Goal: Register for event/course

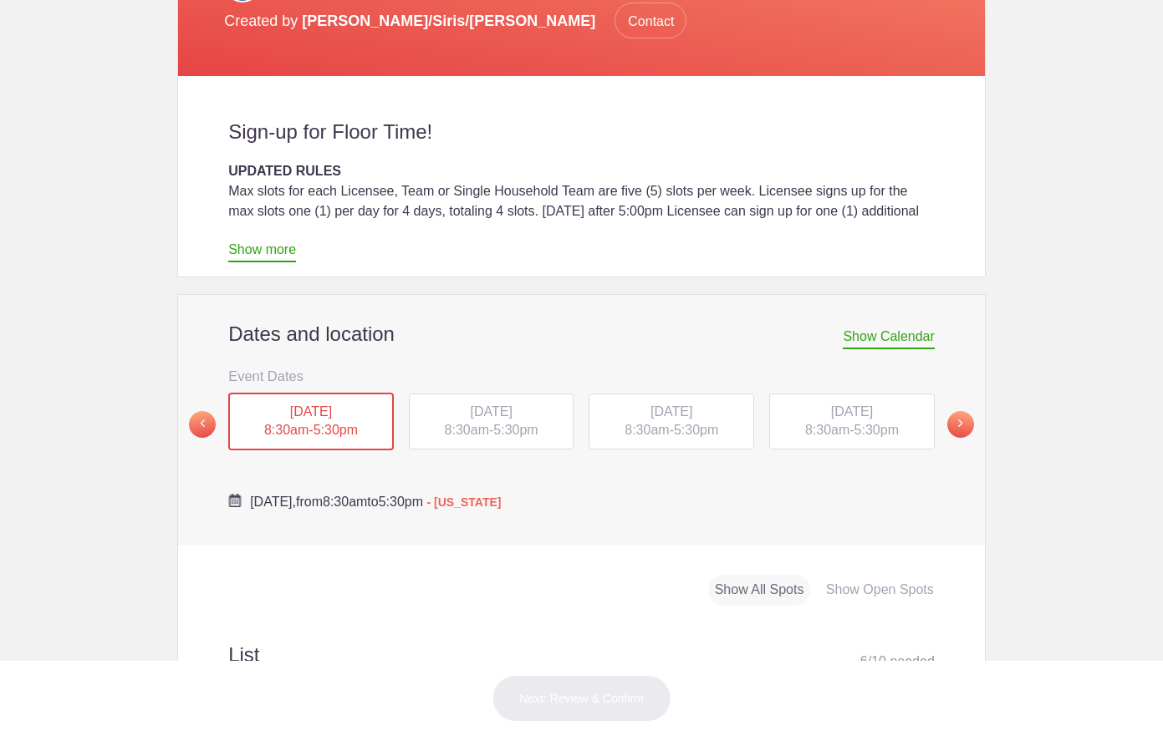
scroll to position [406, 0]
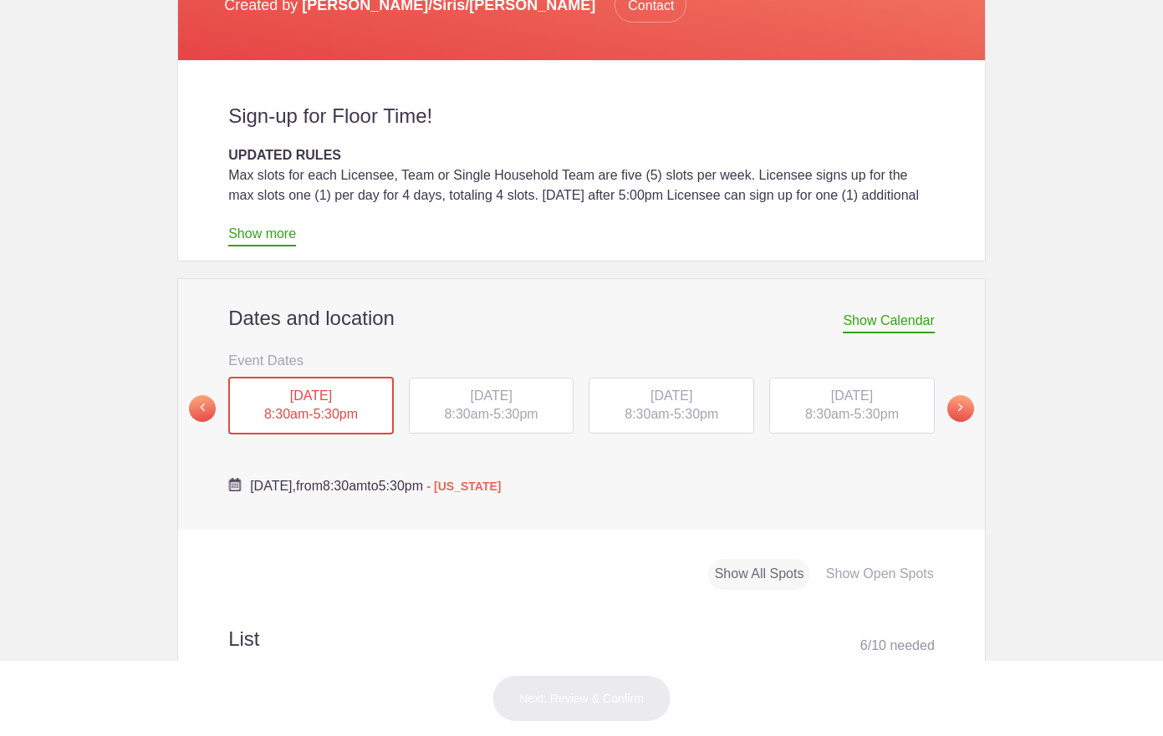
click at [864, 559] on div "Show Open Spots" at bounding box center [879, 574] width 121 height 31
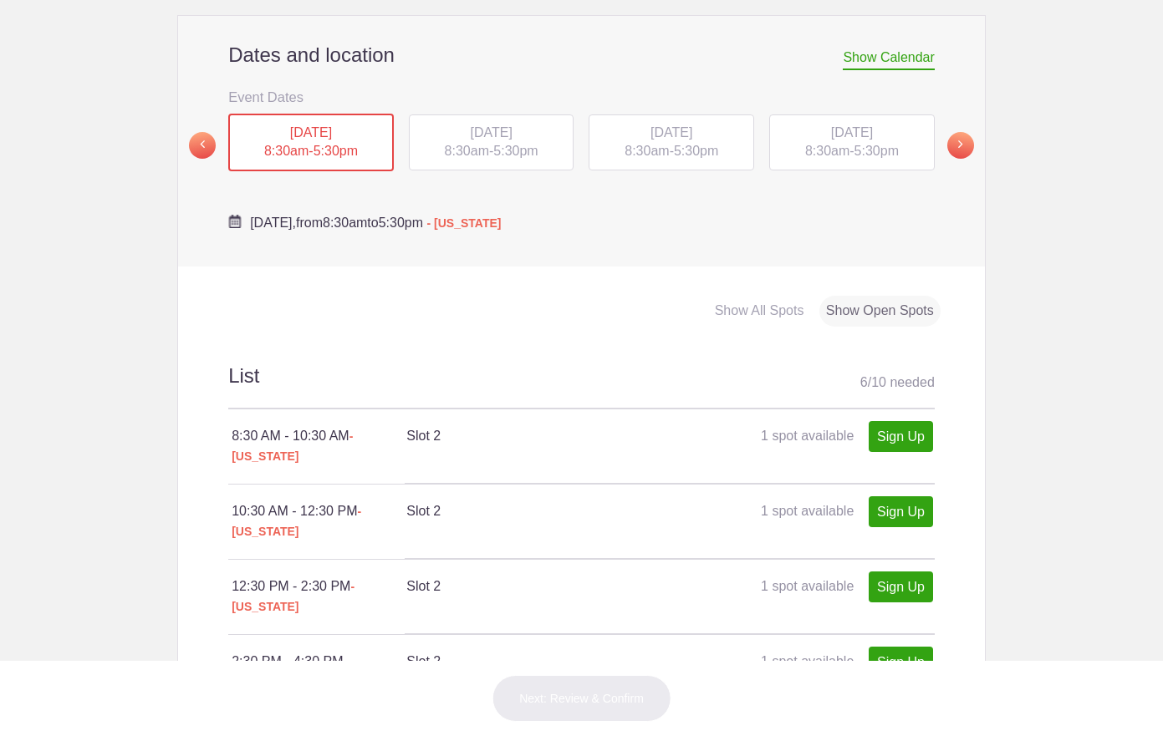
scroll to position [677, 0]
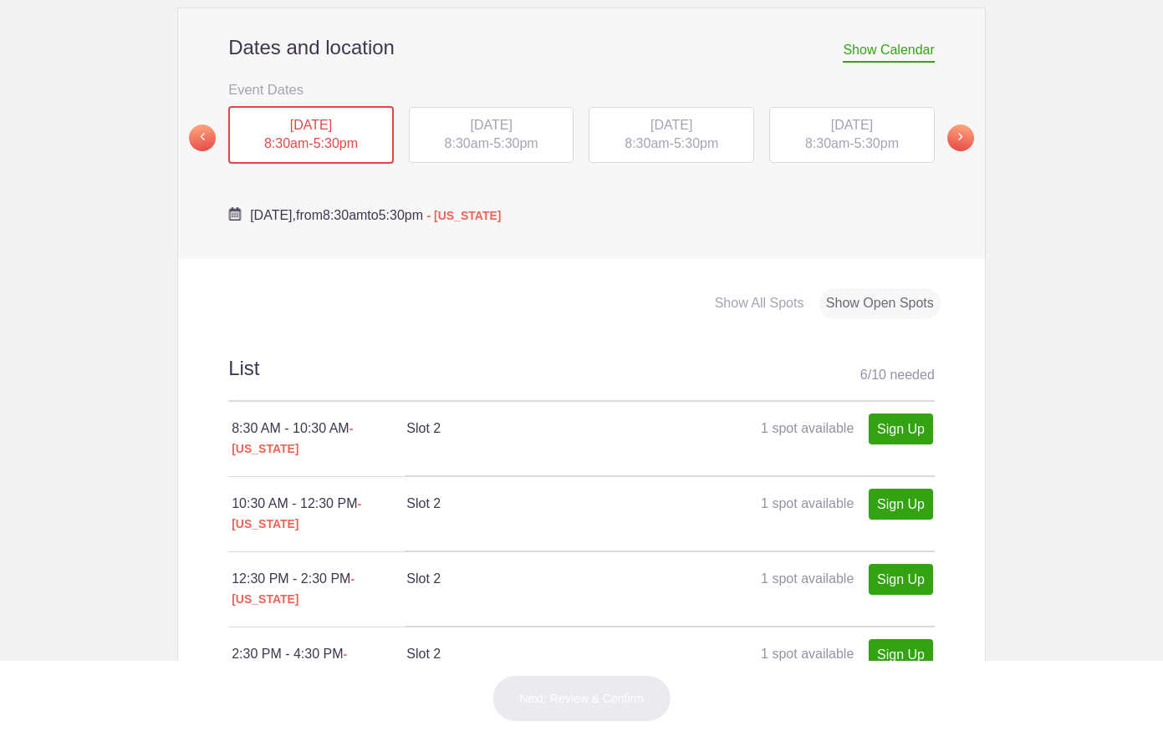
click at [899, 715] on link "Sign Up" at bounding box center [900, 730] width 64 height 31
type input "1"
click at [605, 691] on button "Next: Review & Confirm" at bounding box center [581, 698] width 180 height 47
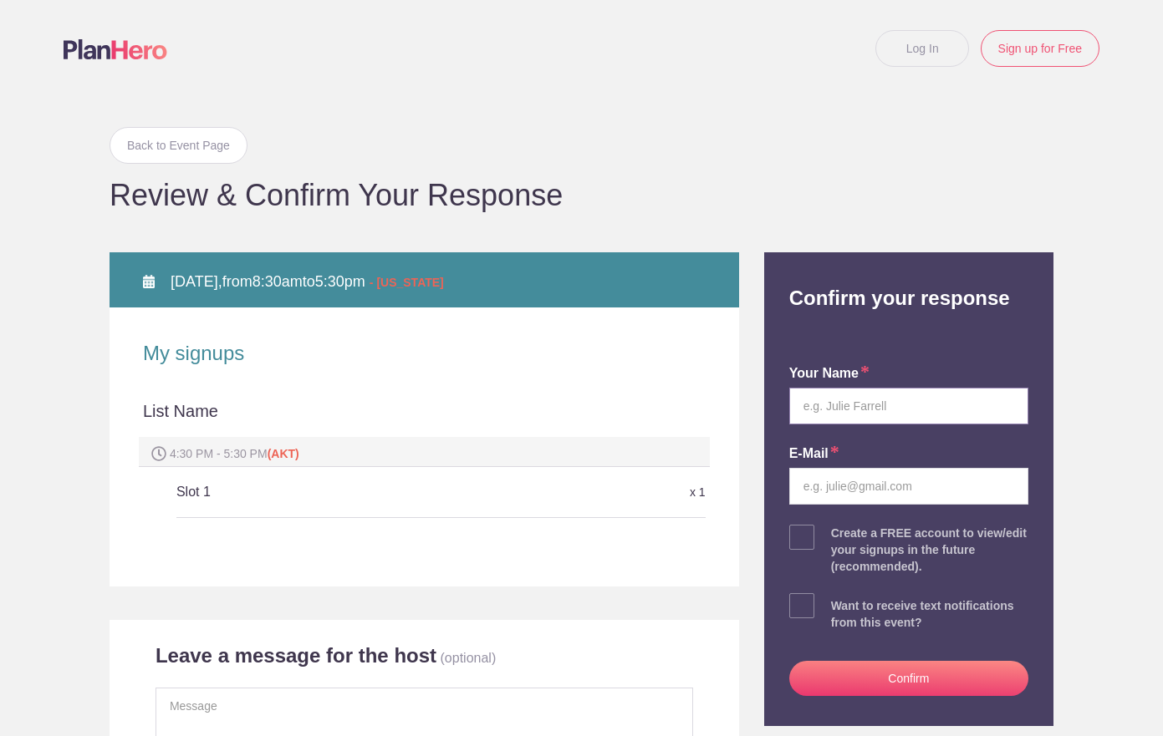
click at [878, 406] on input "text" at bounding box center [908, 406] width 239 height 37
type input "Janet H.E. Gellert"
type input "janetgellert@gmail.com"
click at [289, 392] on div "List Name 4:30 PM - 5:30 PM (AKT) Slot 1 x 1" at bounding box center [424, 466] width 562 height 166
click at [302, 441] on div "4:30 PM - 5:30 PM (AKT)" at bounding box center [424, 452] width 571 height 30
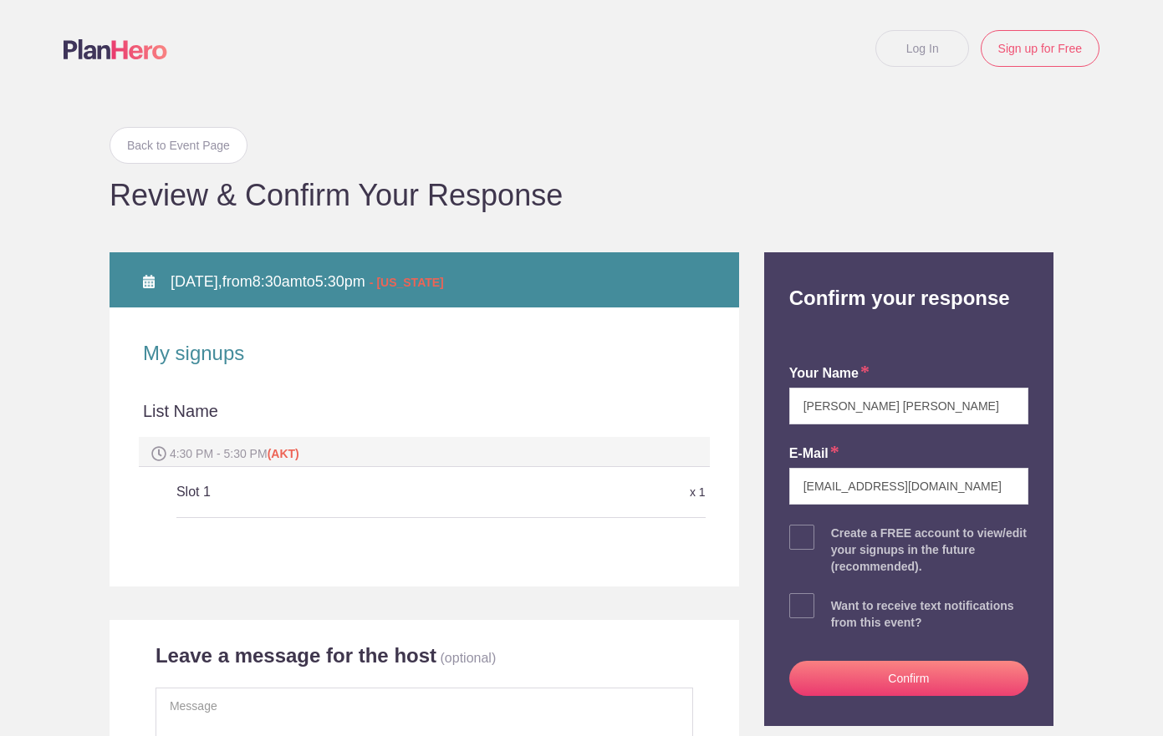
click at [282, 496] on h5 "Slot 1" at bounding box center [352, 492] width 353 height 33
click at [889, 677] on button "Confirm" at bounding box center [908, 678] width 239 height 35
click at [306, 488] on h5 "Slot 1" at bounding box center [352, 492] width 353 height 33
click at [552, 481] on div "x 1" at bounding box center [617, 492] width 176 height 29
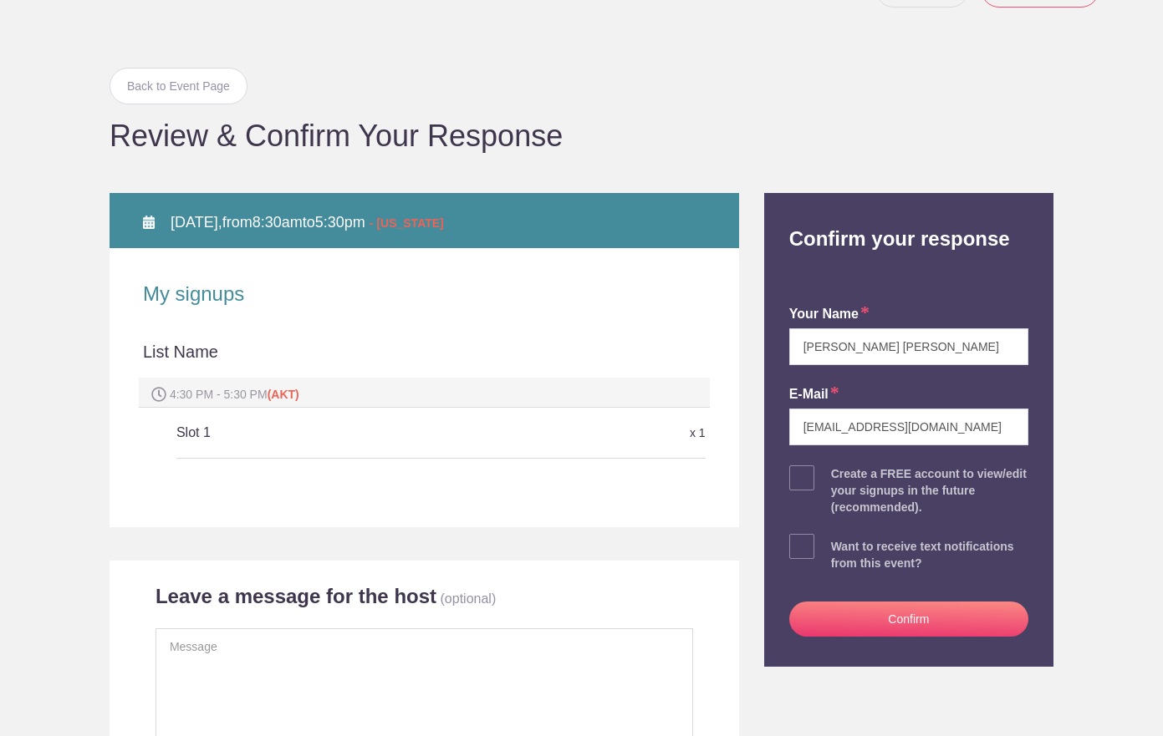
scroll to position [78, 0]
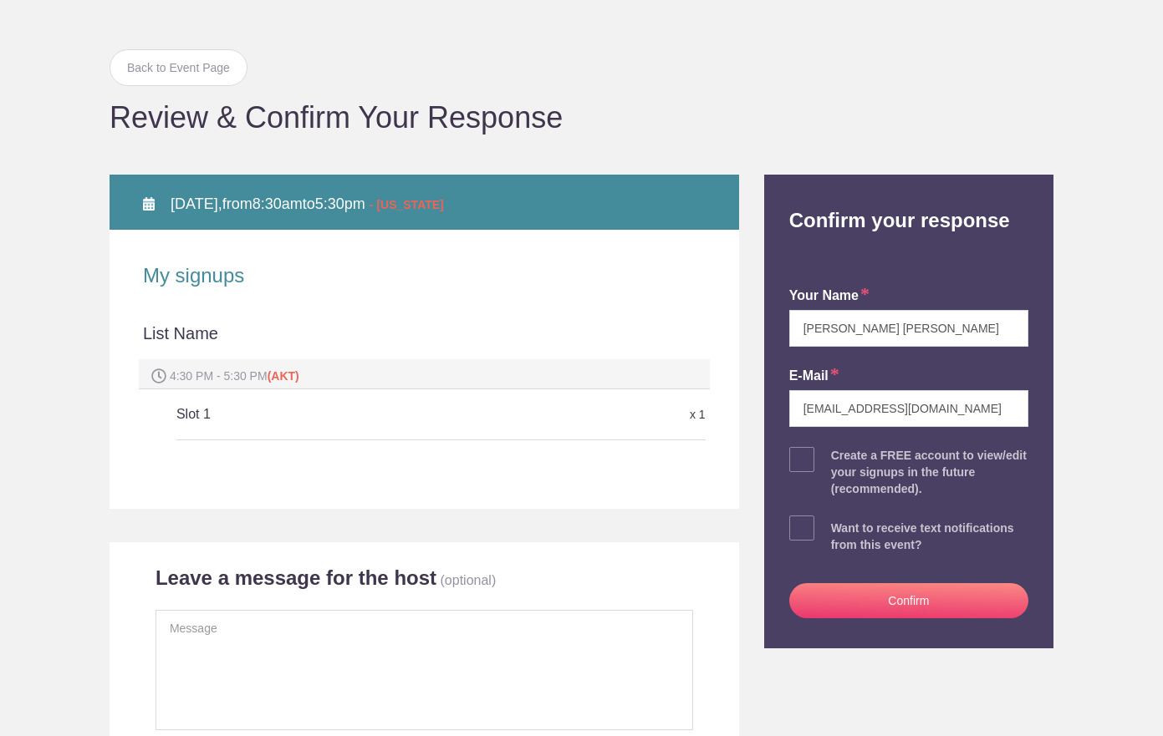
click at [232, 461] on div at bounding box center [424, 455] width 562 height 30
click at [326, 465] on div at bounding box center [424, 455] width 562 height 30
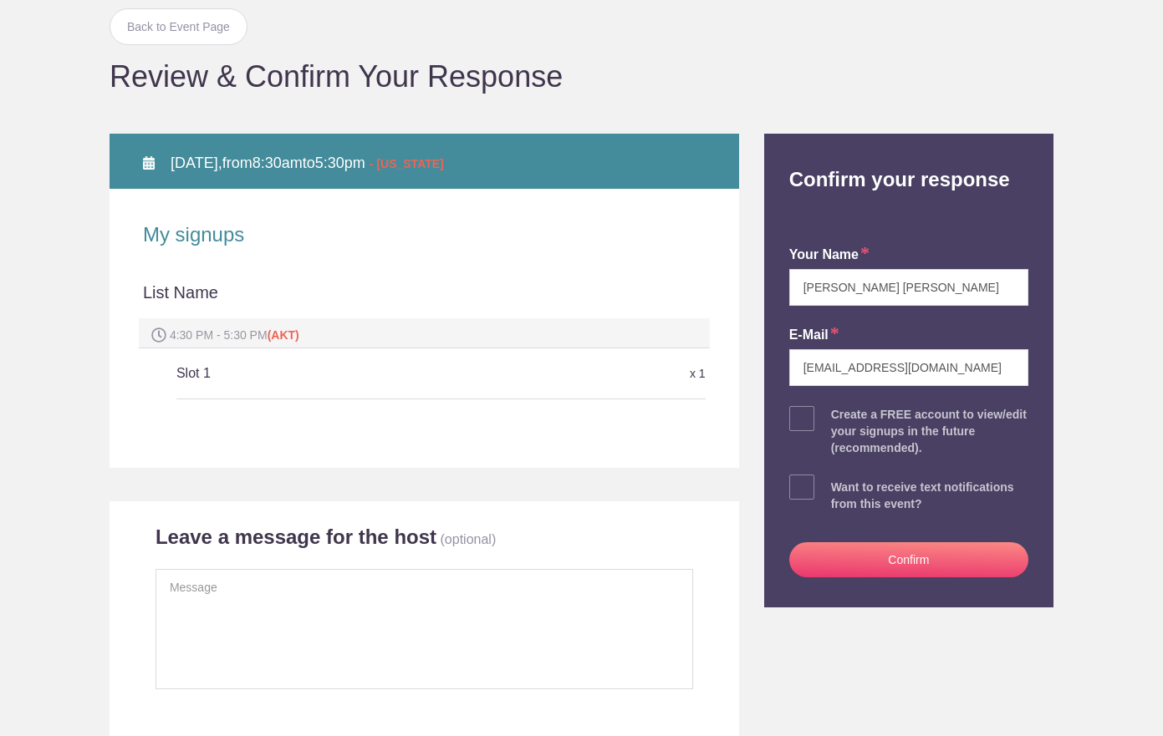
scroll to position [151, 0]
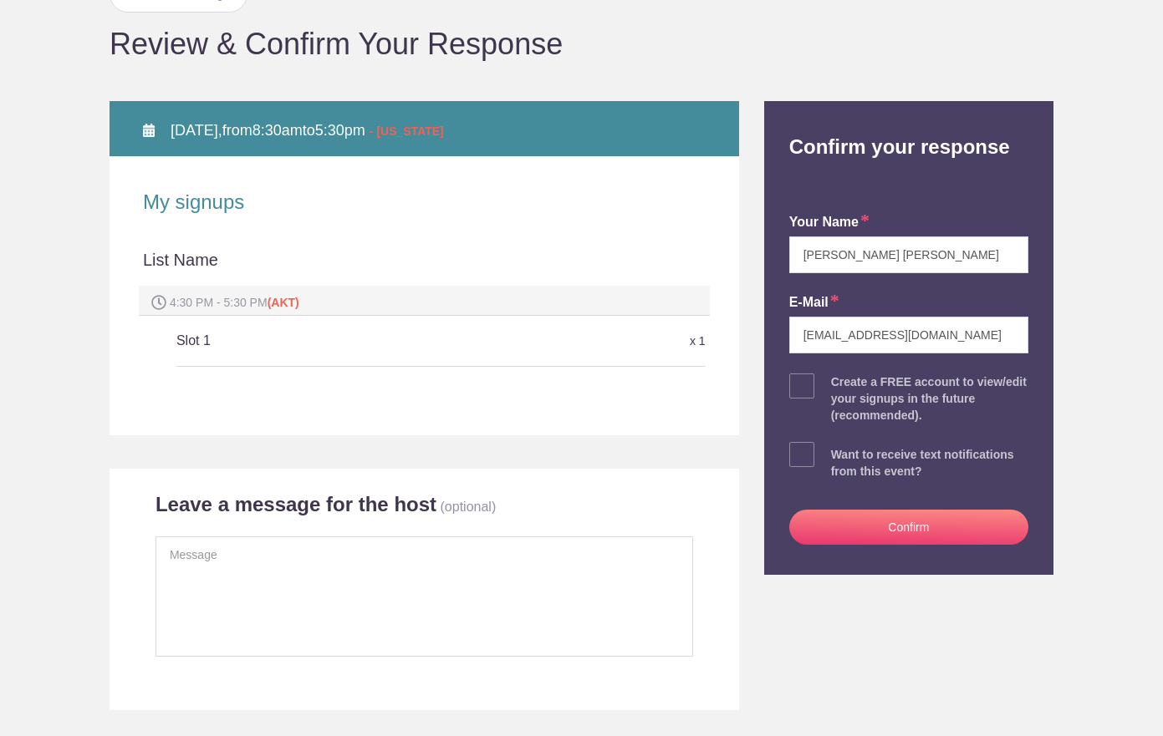
click at [265, 293] on div "4:30 PM - 5:30 PM (AKT)" at bounding box center [424, 301] width 571 height 30
click at [191, 332] on h5 "Slot 1" at bounding box center [352, 340] width 353 height 33
click at [697, 343] on div "x 1" at bounding box center [617, 341] width 176 height 29
click at [371, 366] on div "Slot 1 x 1" at bounding box center [440, 341] width 529 height 51
click at [280, 571] on textarea at bounding box center [423, 597] width 537 height 120
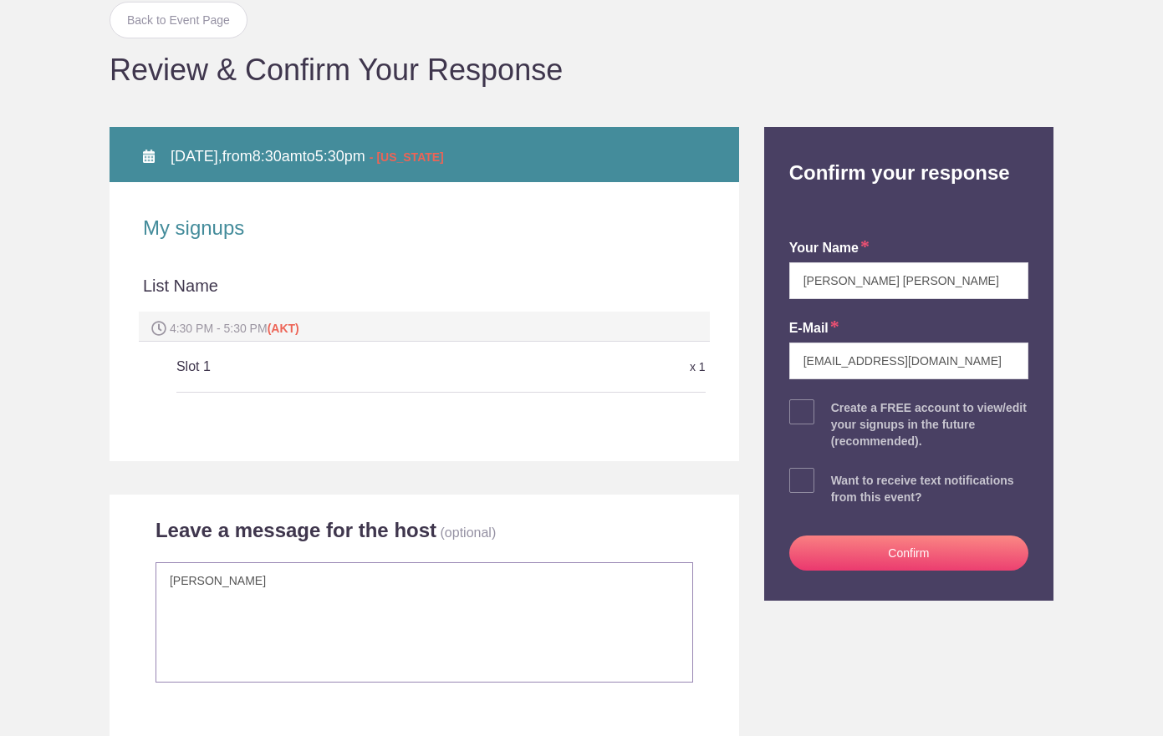
scroll to position [112, 0]
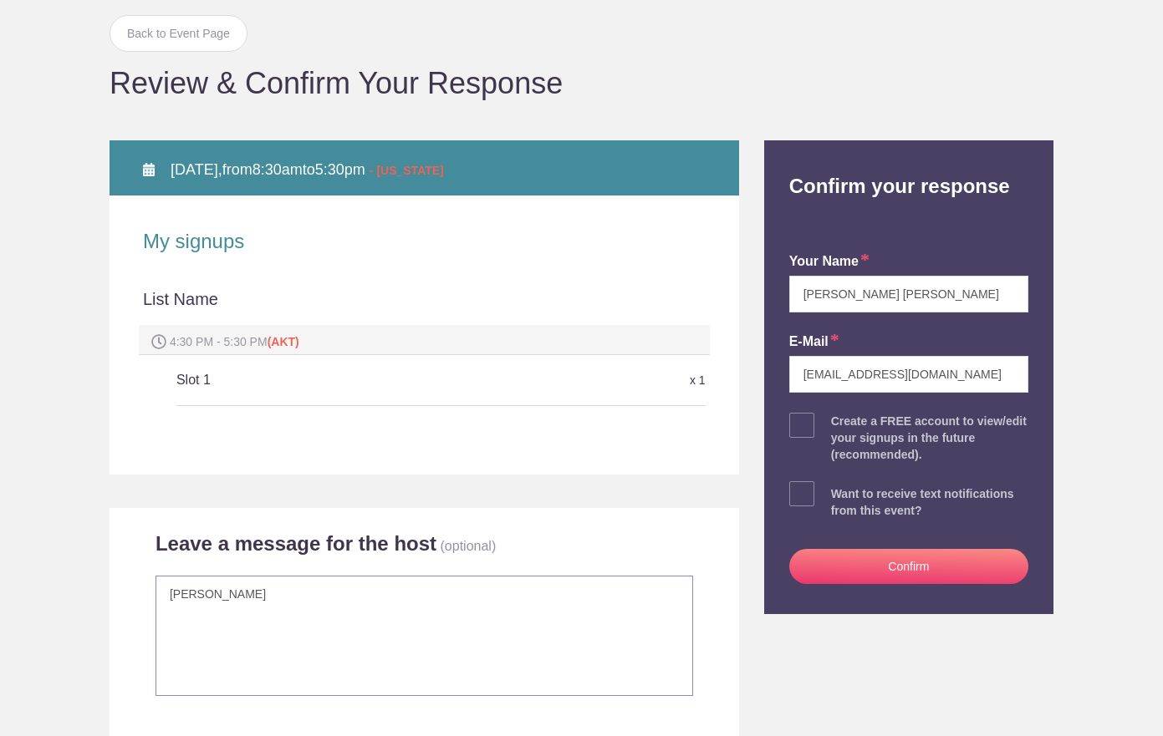
type textarea "janet gellert"
click at [895, 560] on button "Confirm" at bounding box center [908, 566] width 239 height 35
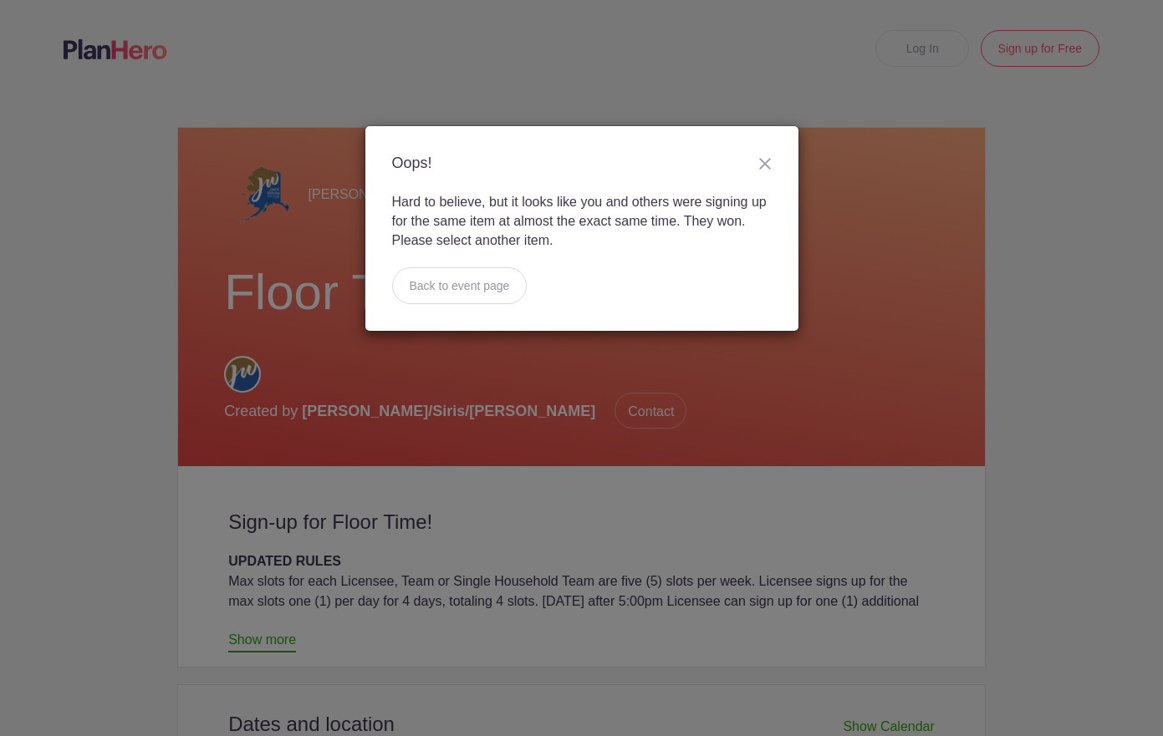
click at [768, 162] on img at bounding box center [765, 164] width 12 height 12
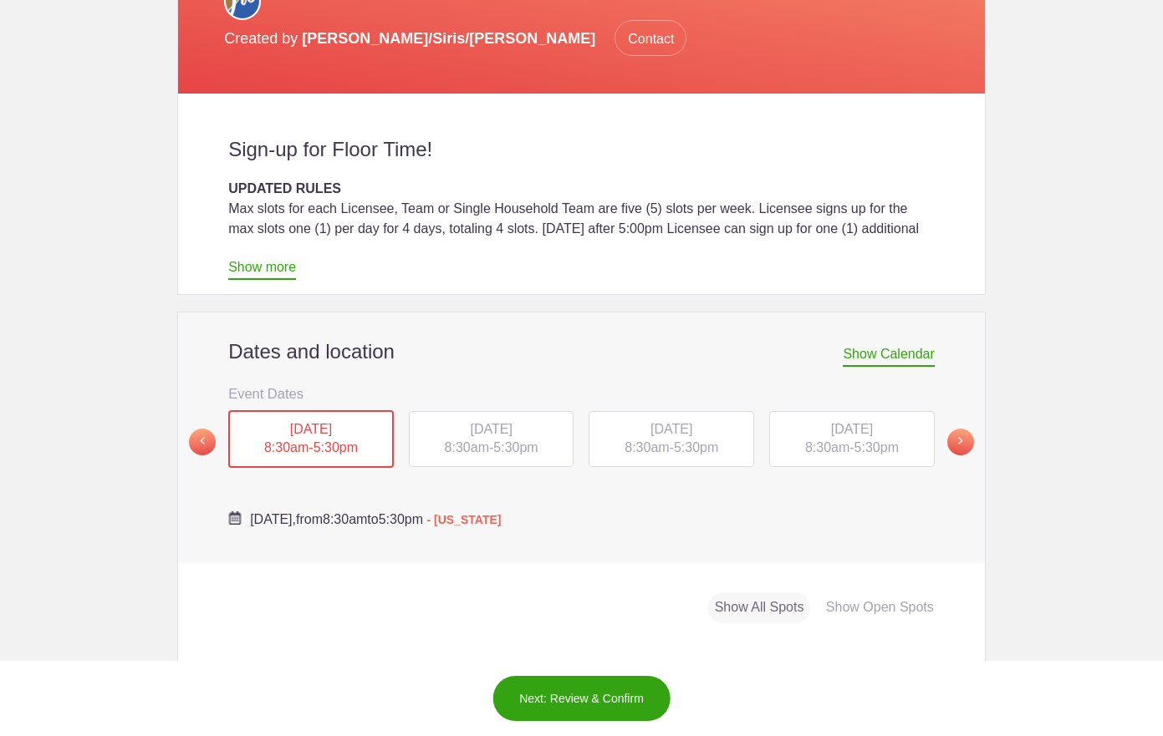
scroll to position [376, 0]
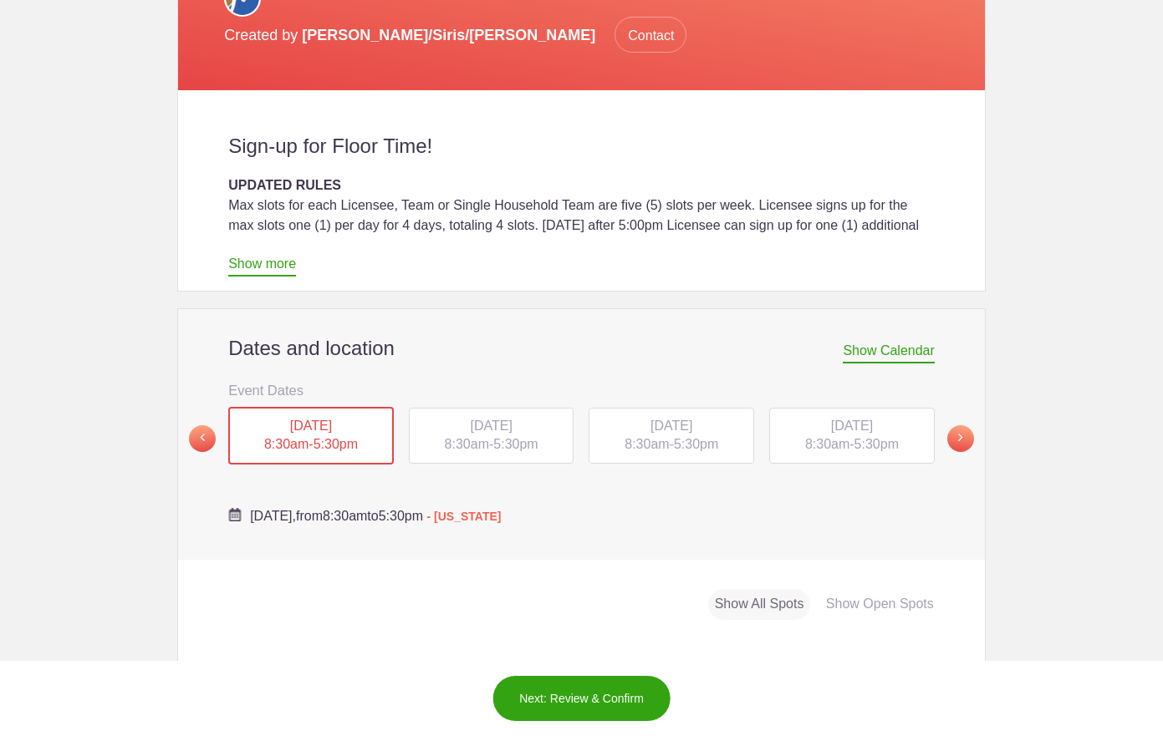
click at [494, 419] on span "[DATE]" at bounding box center [491, 426] width 42 height 14
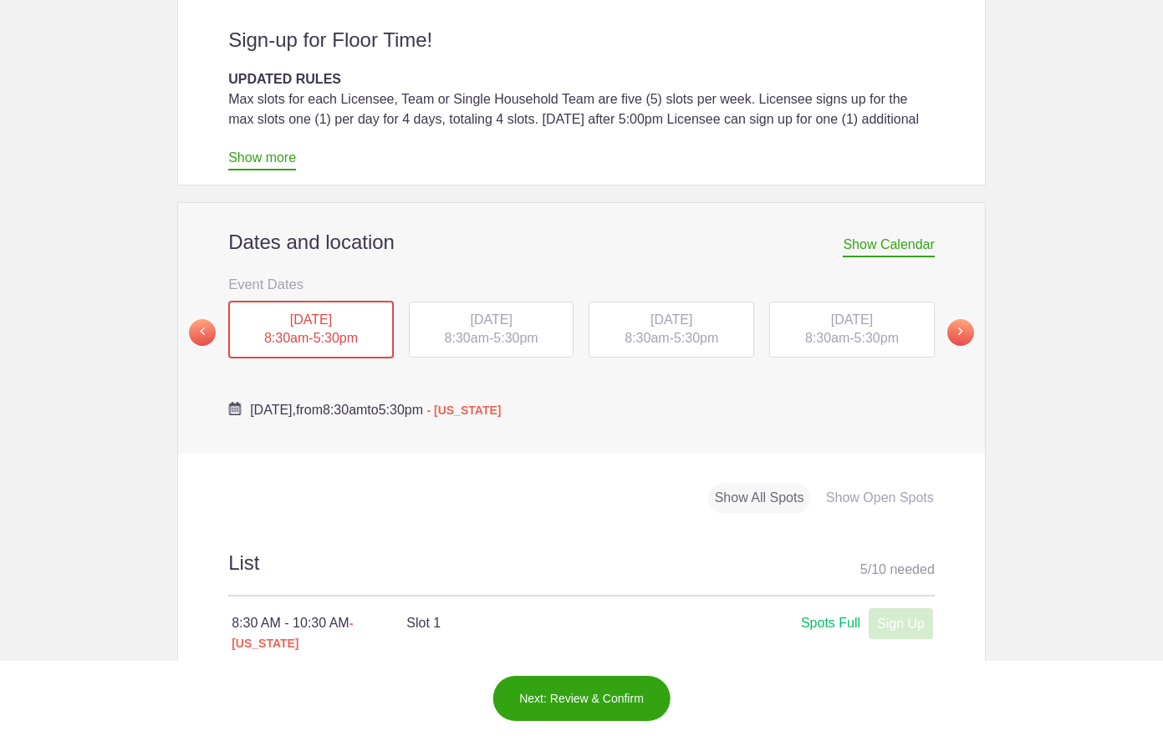
scroll to position [477, 0]
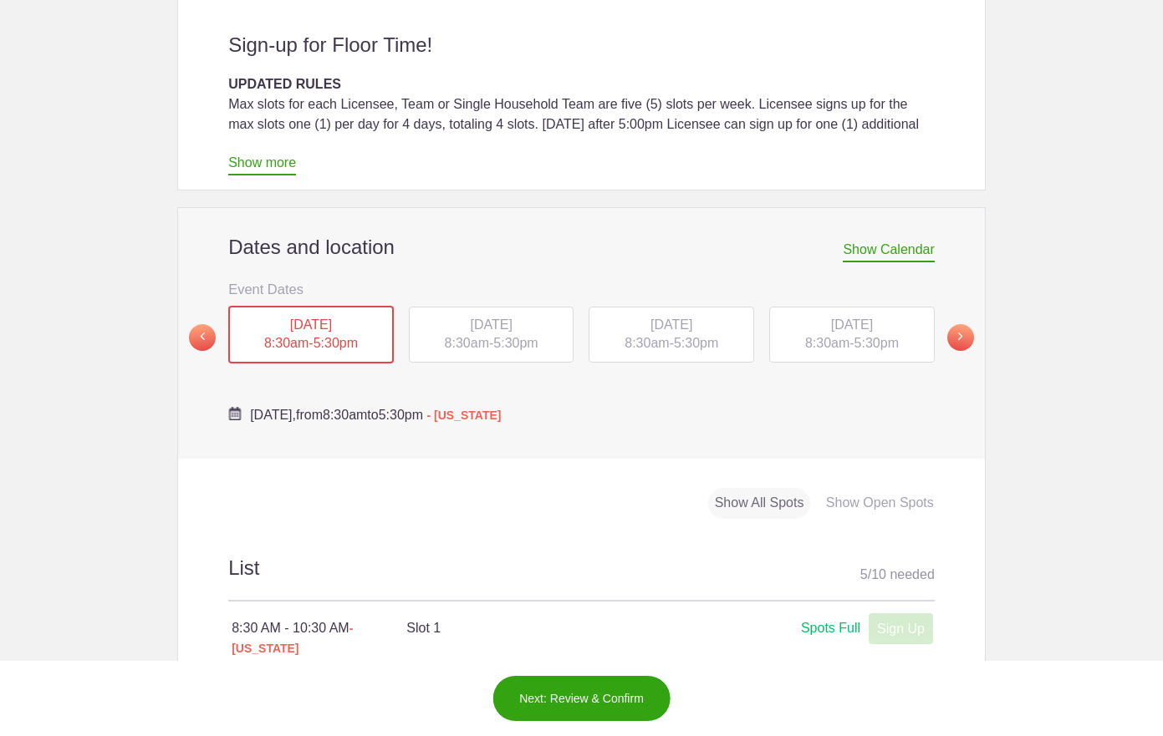
click at [682, 318] on span "[DATE]" at bounding box center [671, 325] width 42 height 14
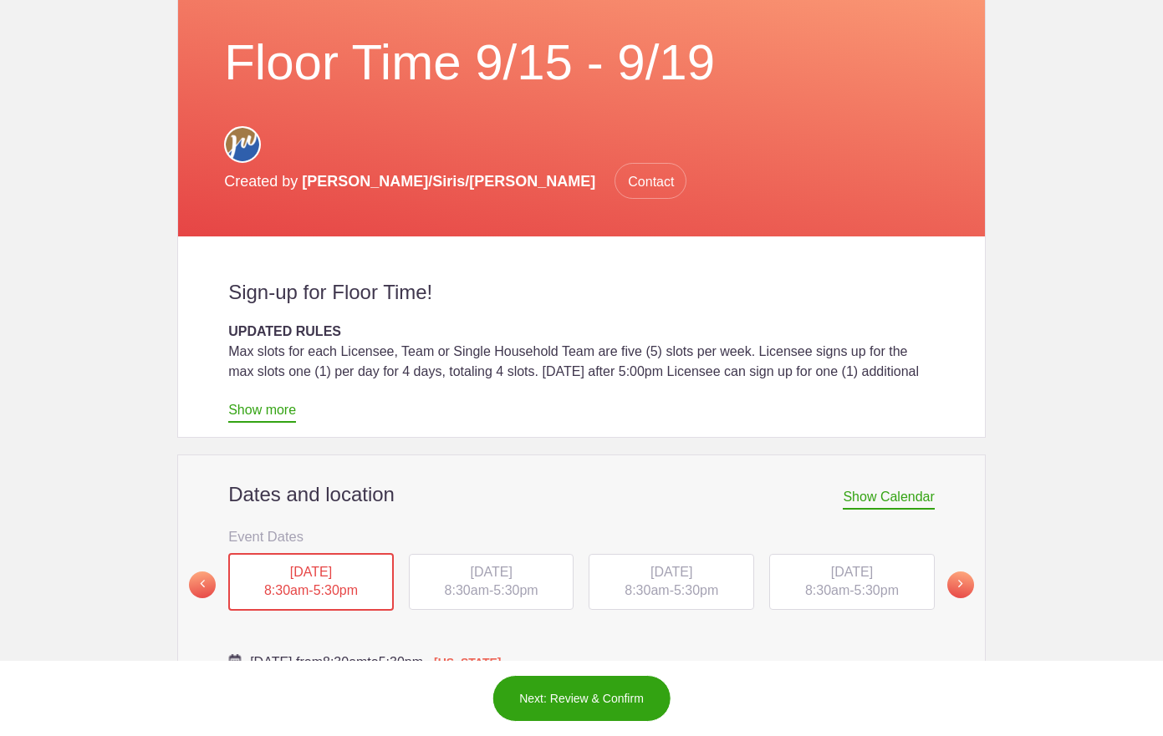
scroll to position [232, 0]
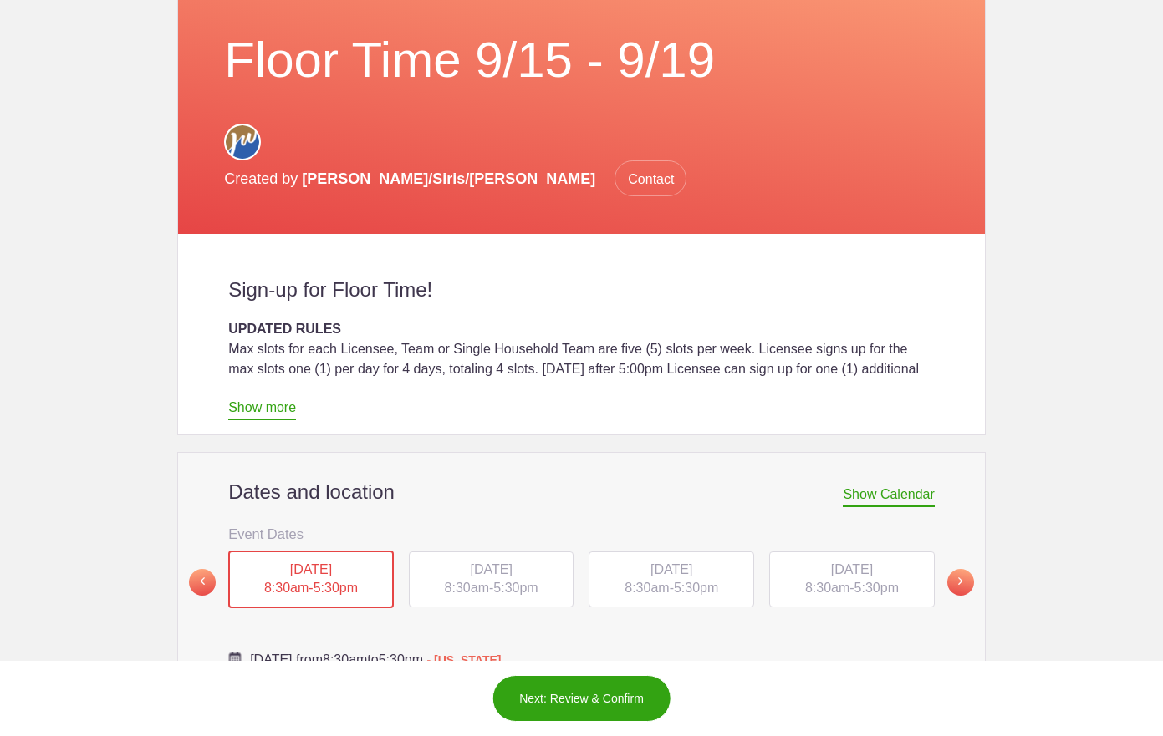
click at [847, 552] on div "[DATE] 8:30am - 5:30pm" at bounding box center [851, 580] width 165 height 57
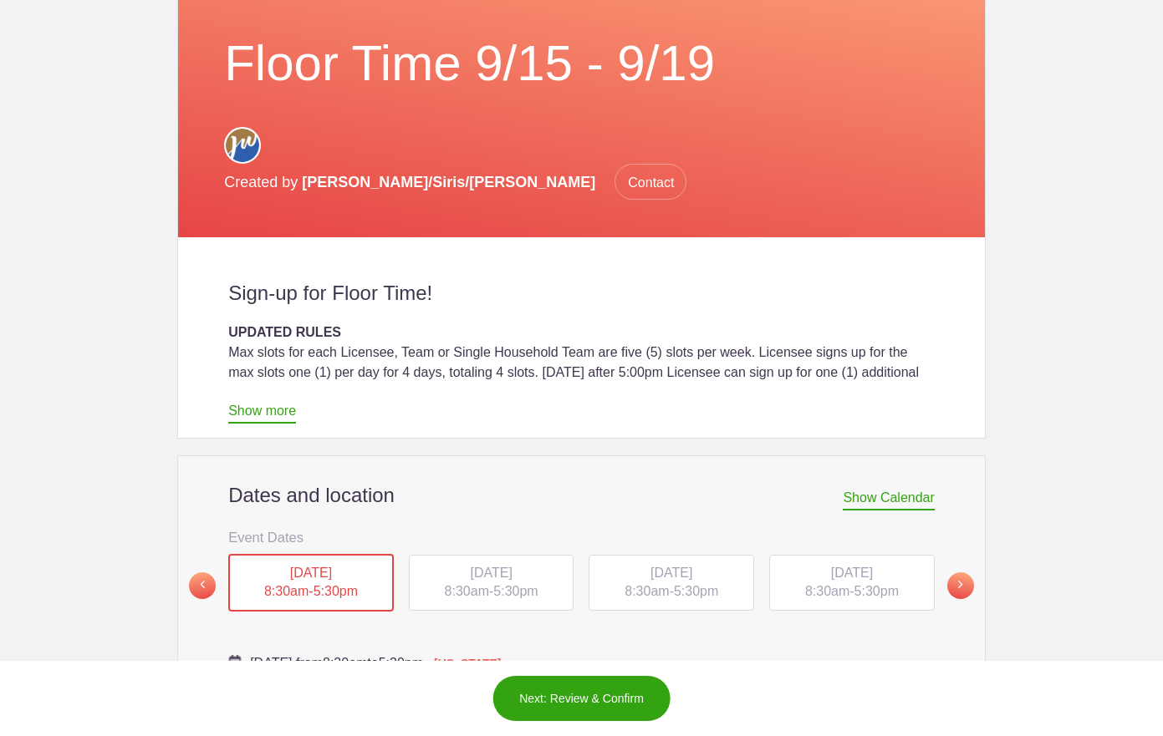
scroll to position [227, 0]
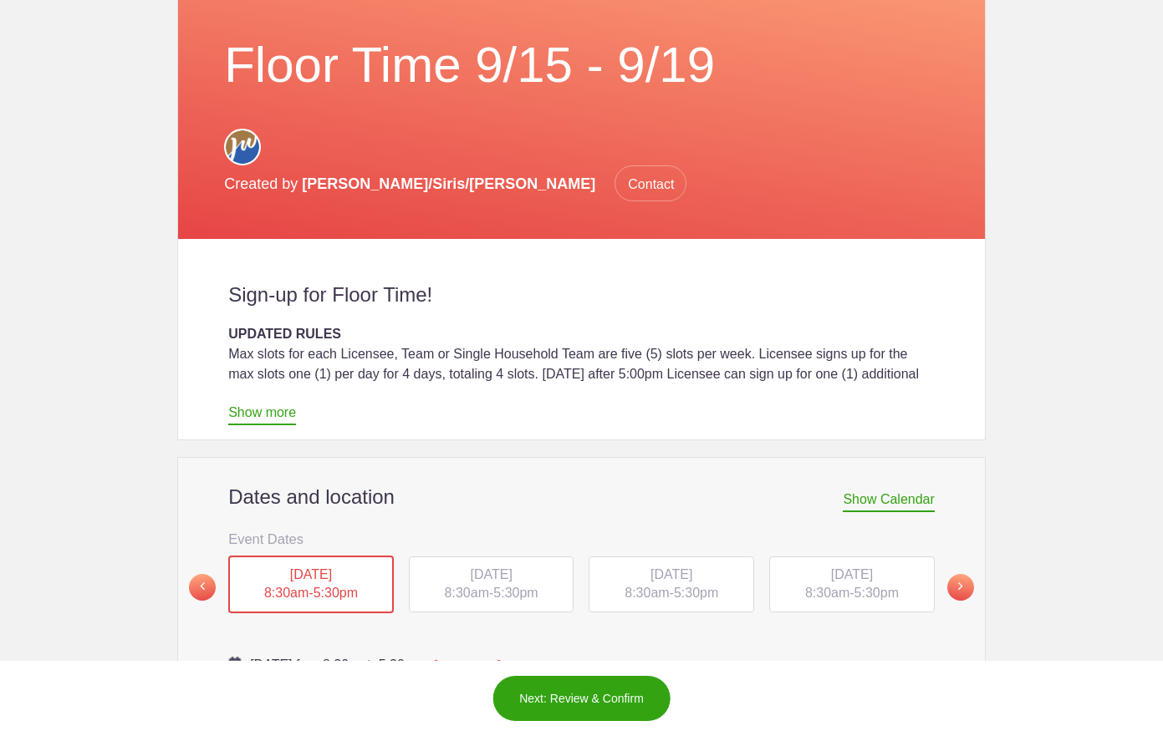
drag, startPoint x: 815, startPoint y: 536, endPoint x: 806, endPoint y: 522, distance: 16.2
click at [831, 567] on span "[DATE]" at bounding box center [852, 574] width 42 height 14
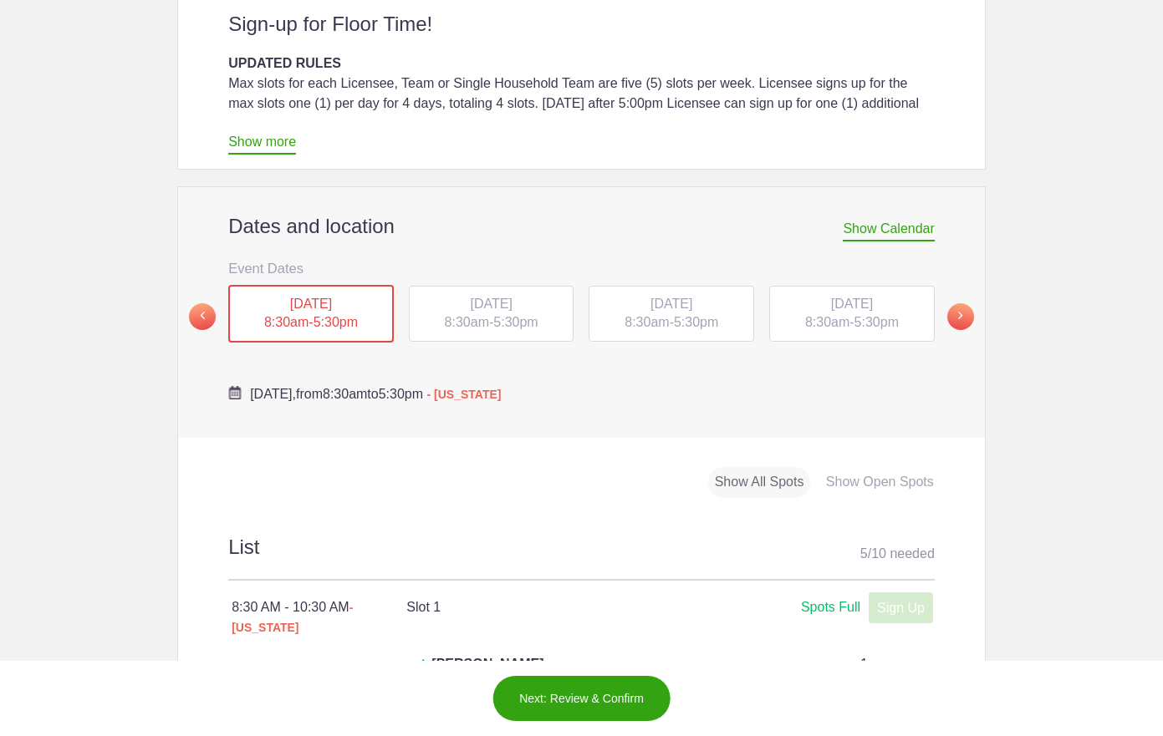
scroll to position [497, 0]
click at [290, 298] on span "[DATE]" at bounding box center [311, 305] width 42 height 14
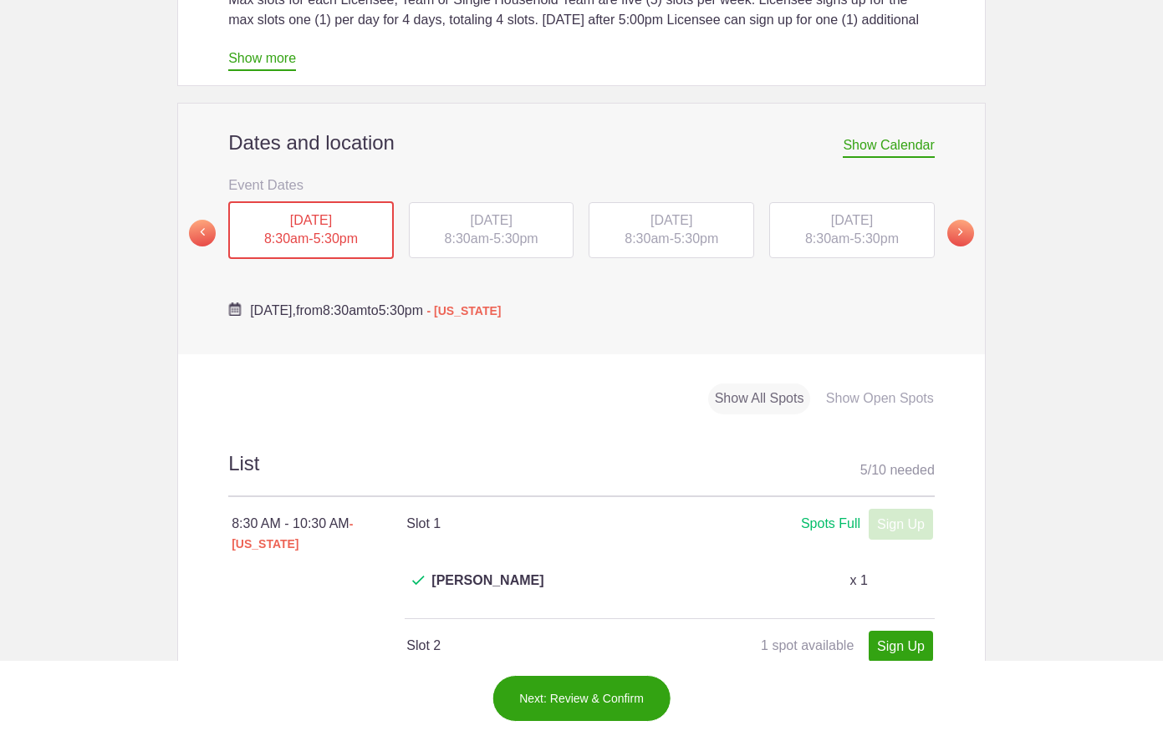
scroll to position [581, 0]
click at [511, 214] on span "[DATE]" at bounding box center [491, 221] width 42 height 14
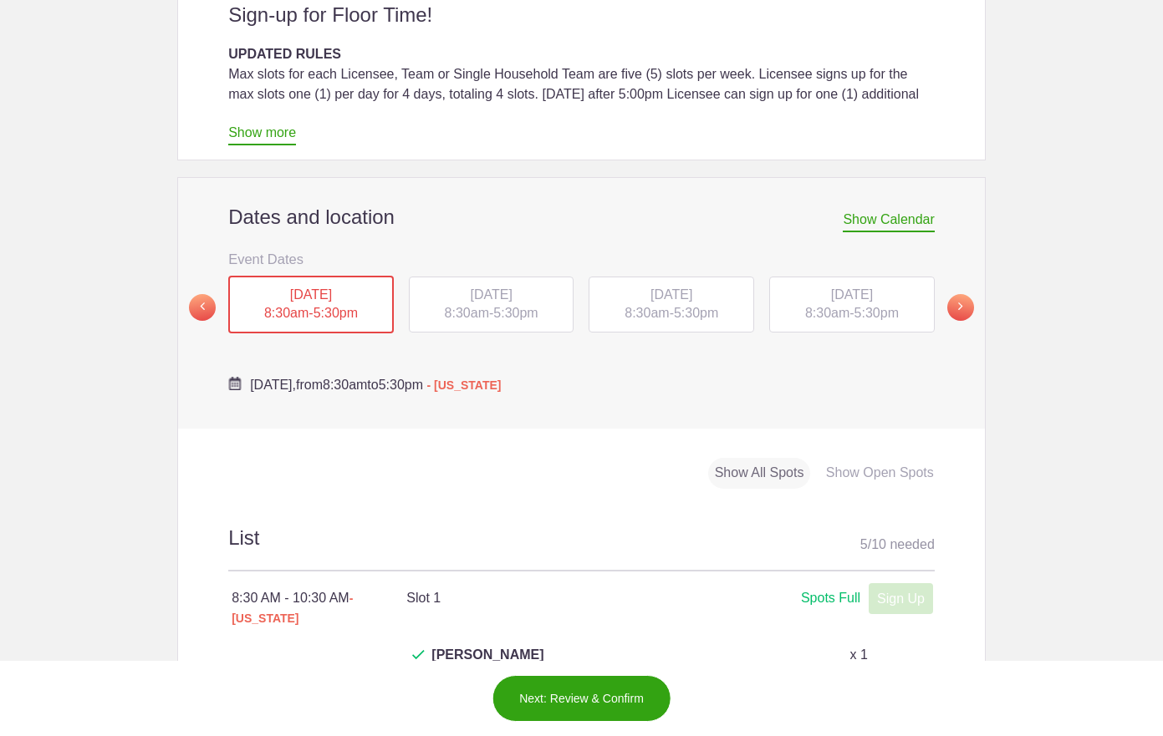
scroll to position [509, 0]
click at [471, 286] on span "[DATE]" at bounding box center [491, 293] width 42 height 14
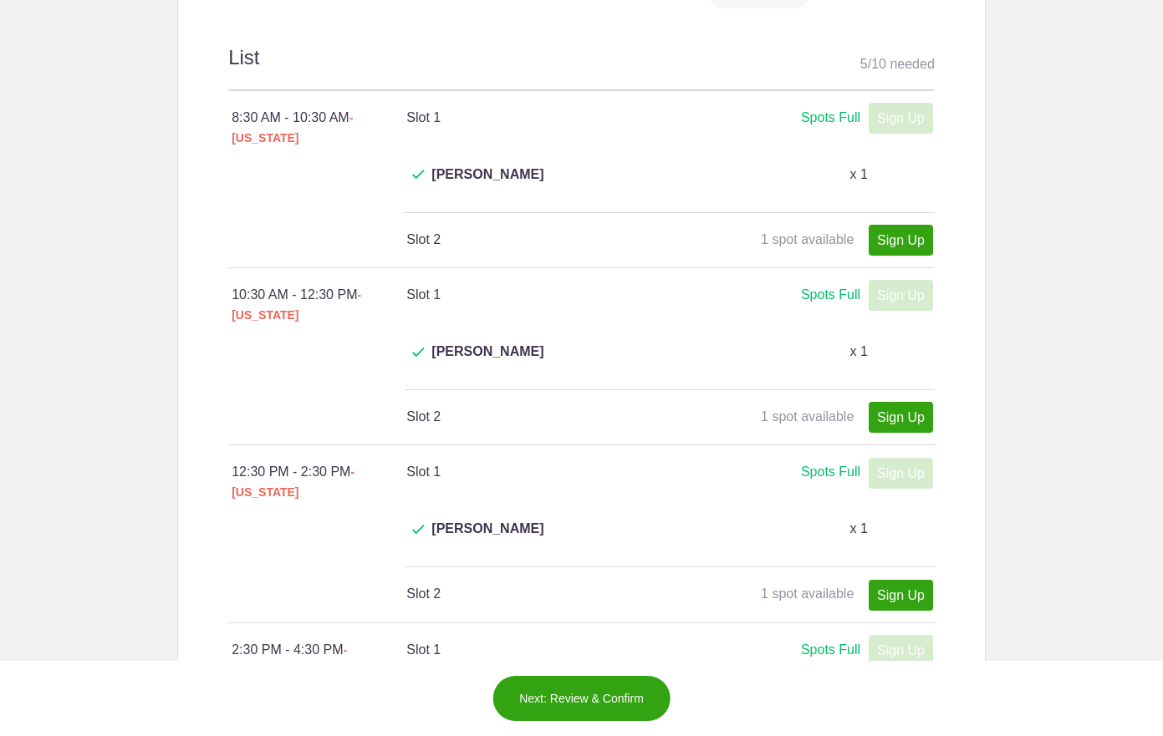
drag, startPoint x: 664, startPoint y: 238, endPoint x: 664, endPoint y: 229, distance: 9.2
click at [664, 268] on div "10:30 AM - 12:30 PM - [US_STATE] Slot 1 Spots Full Spots Full Sign Up x" at bounding box center [581, 305] width 706 height 74
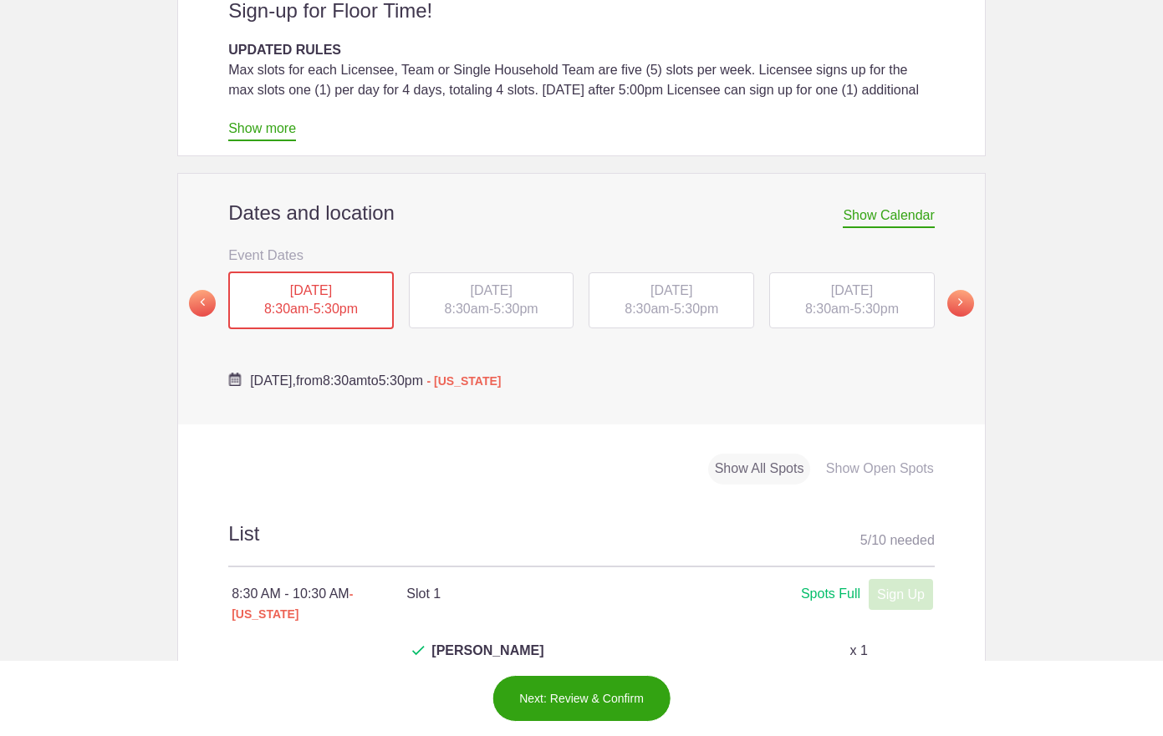
scroll to position [511, 0]
click at [670, 284] on span "[DATE]" at bounding box center [671, 291] width 42 height 14
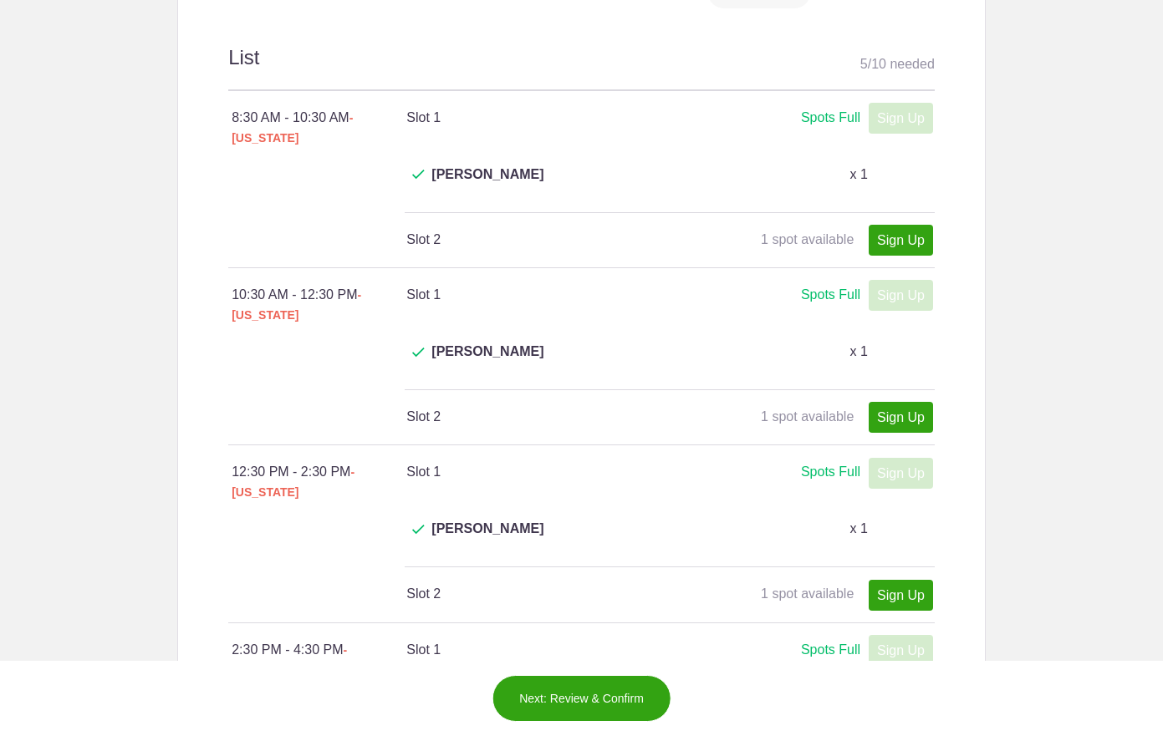
click at [899, 285] on div "Sign Up x" at bounding box center [895, 295] width 71 height 21
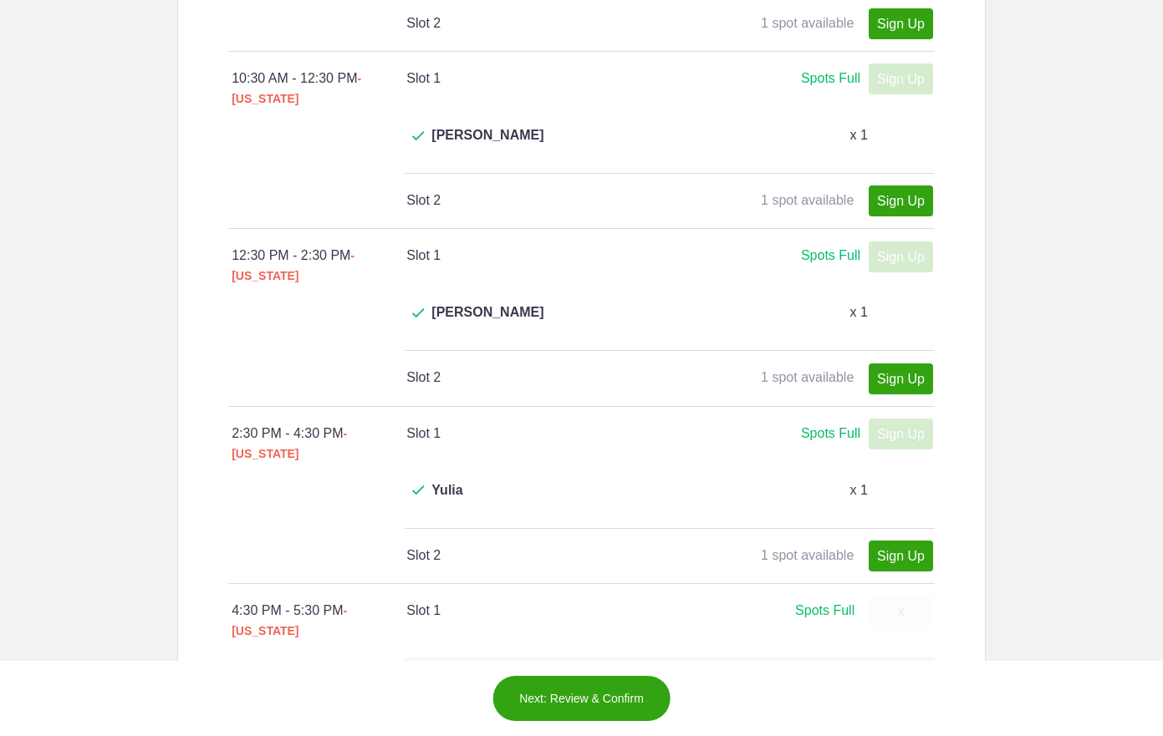
scroll to position [1208, 0]
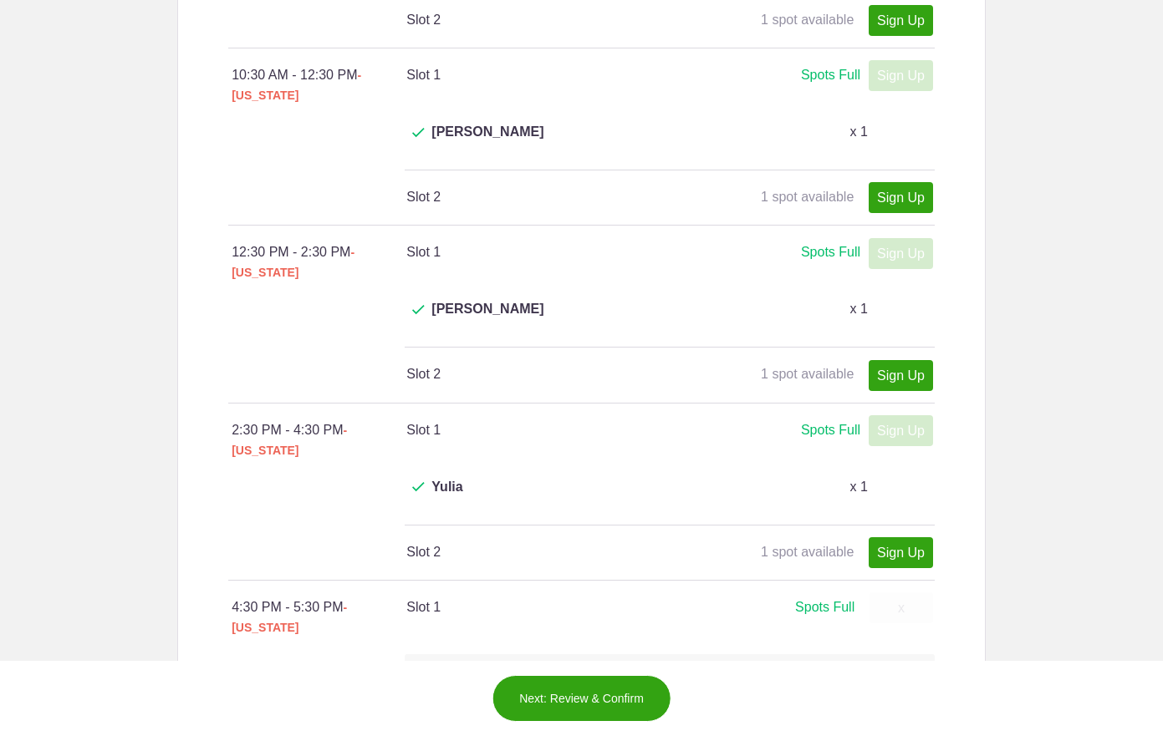
click at [659, 695] on input "text" at bounding box center [752, 713] width 306 height 37
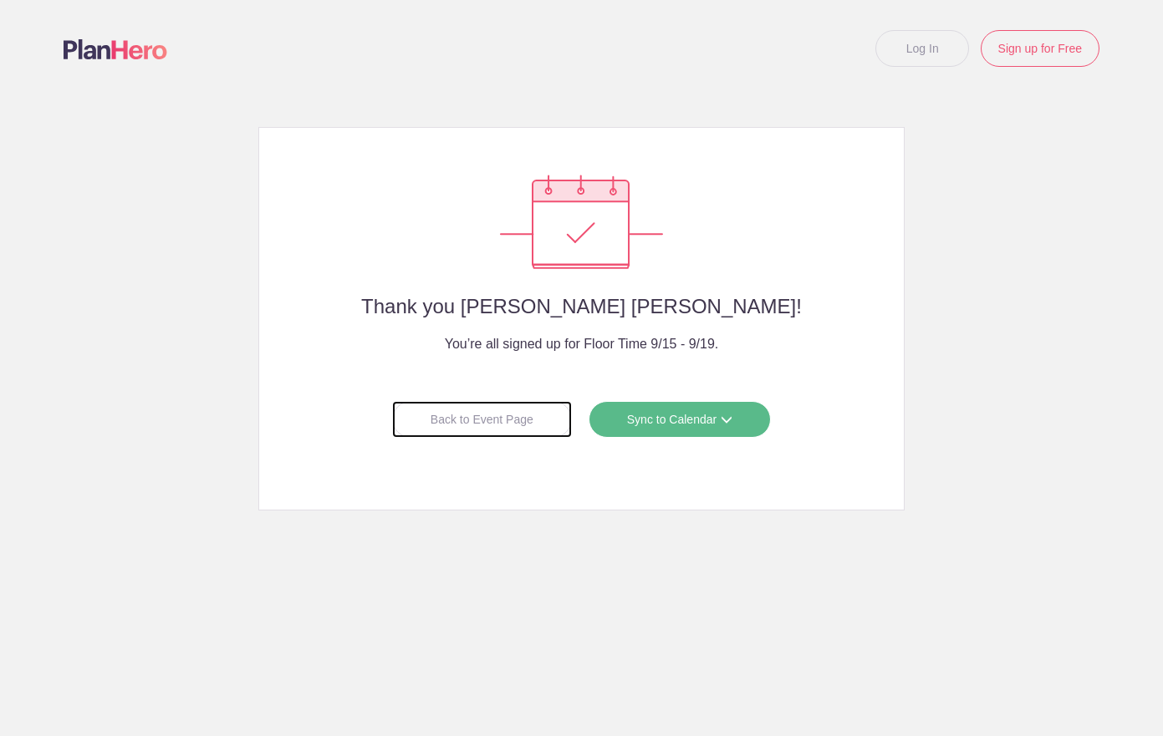
click at [545, 433] on div "Back to Event Page" at bounding box center [482, 419] width 180 height 37
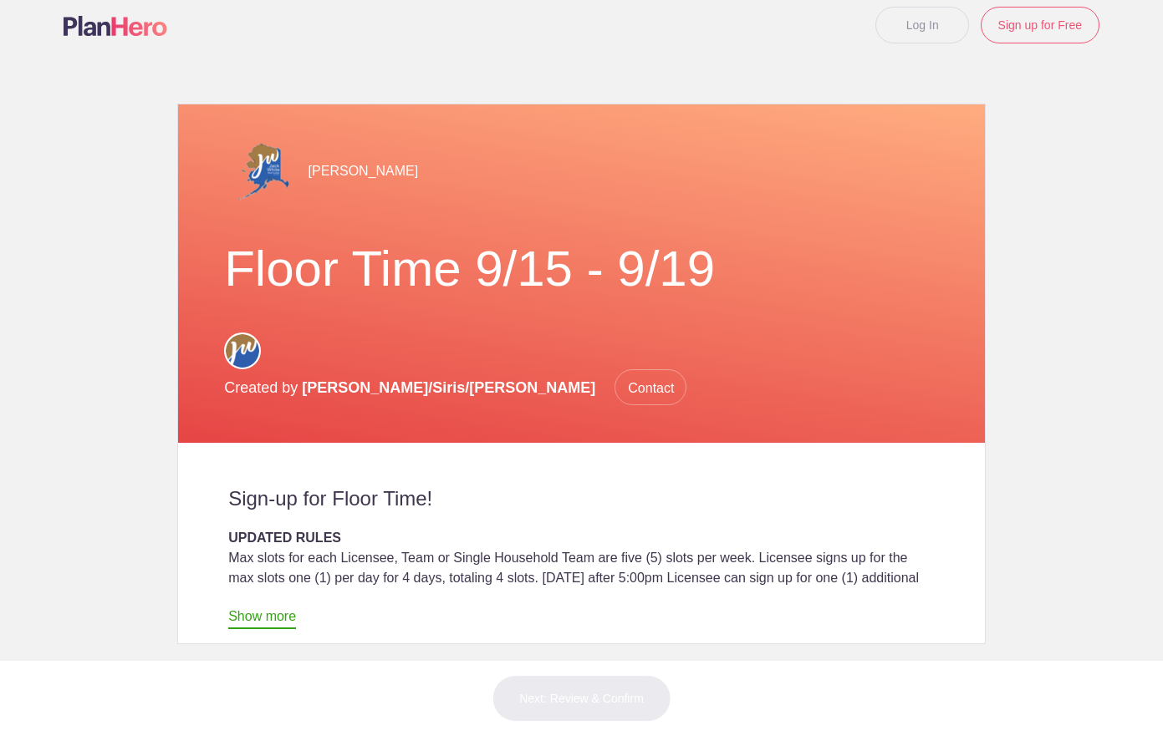
scroll to position [29, 0]
